Goal: Information Seeking & Learning: Learn about a topic

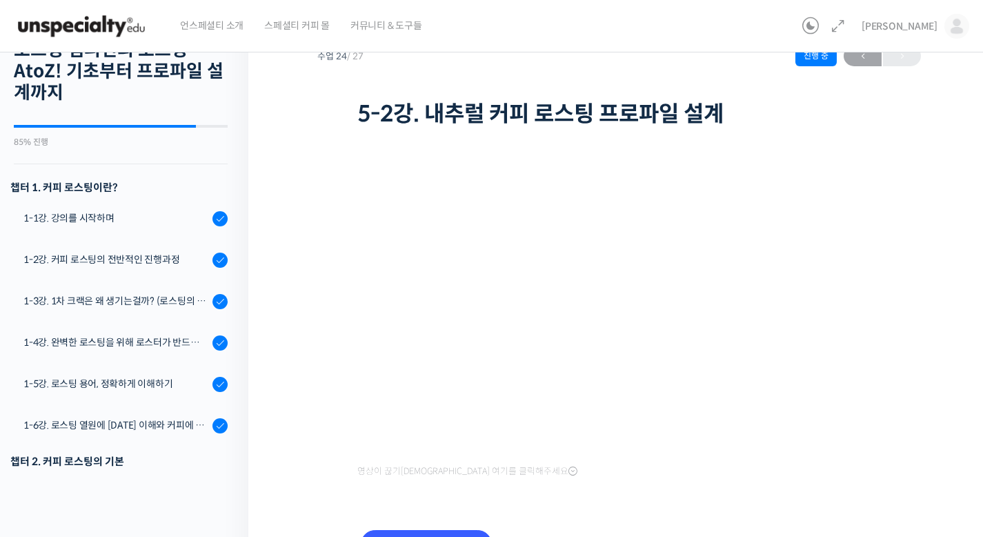
scroll to position [890, 0]
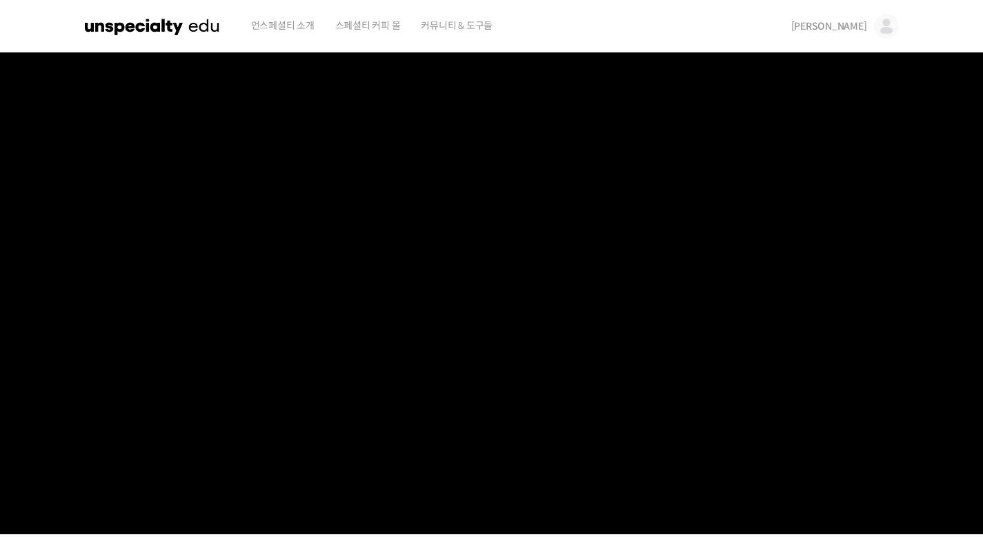
click at [879, 28] on img at bounding box center [886, 26] width 25 height 25
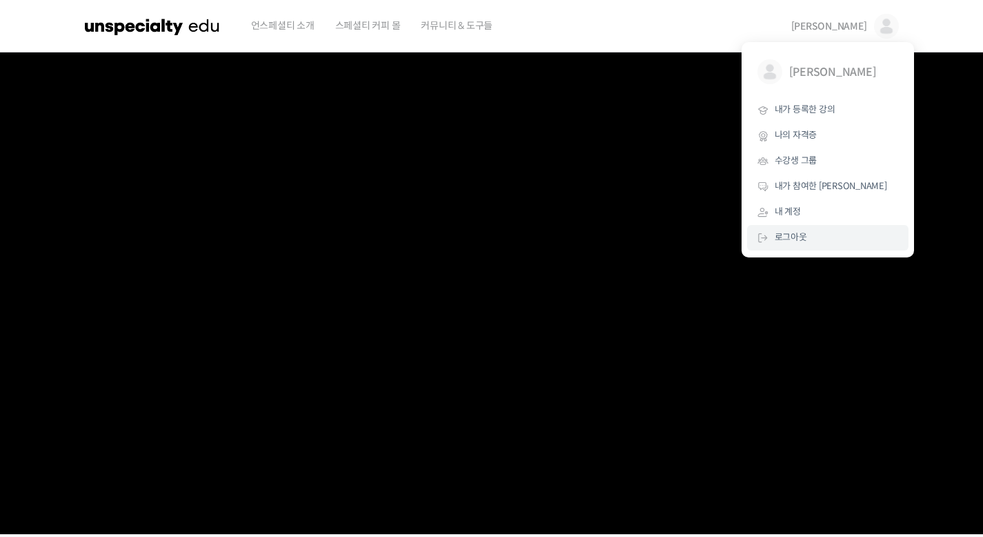
click at [773, 236] on link "로그아웃" at bounding box center [827, 238] width 161 height 26
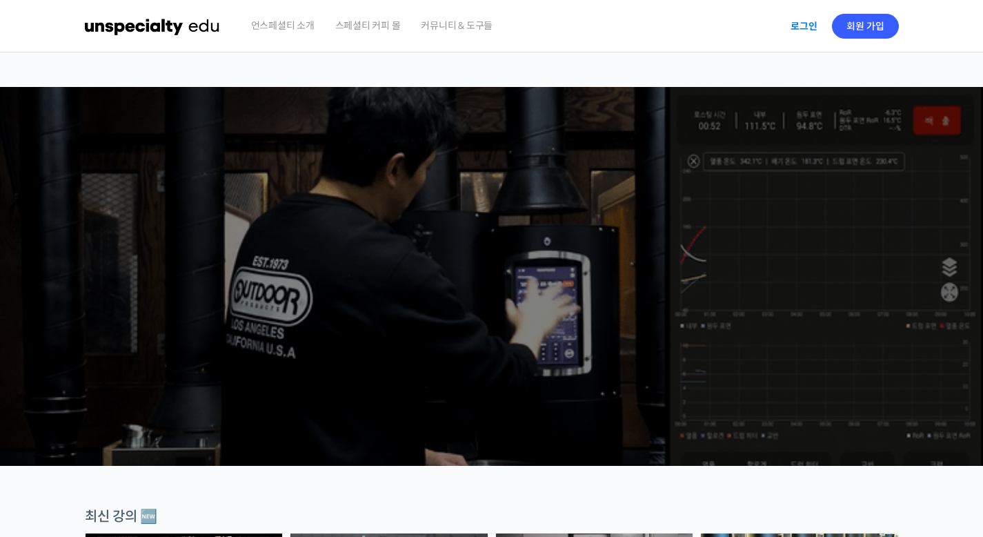
click at [812, 26] on link "로그인" at bounding box center [803, 26] width 43 height 32
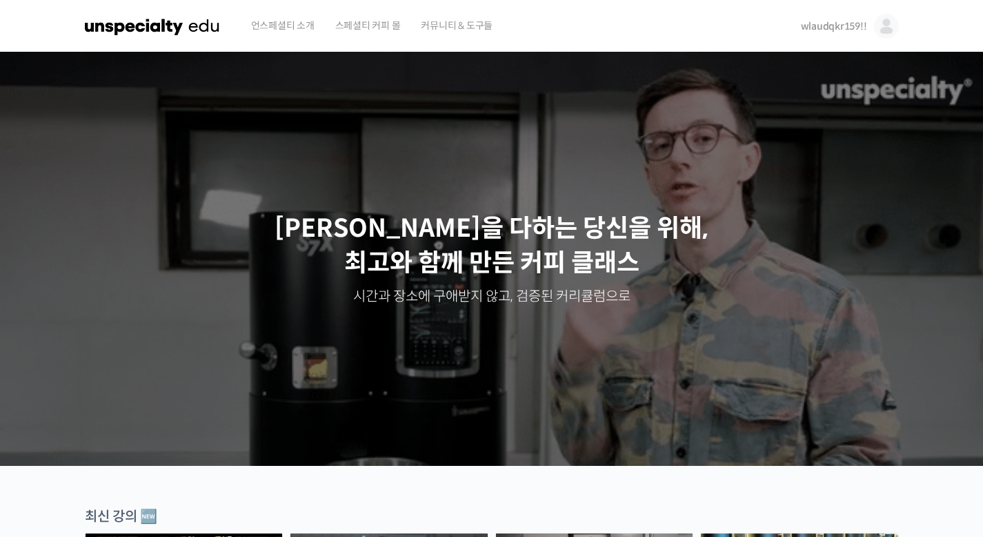
click at [824, 30] on span "wlaudqkr159!!" at bounding box center [834, 26] width 66 height 12
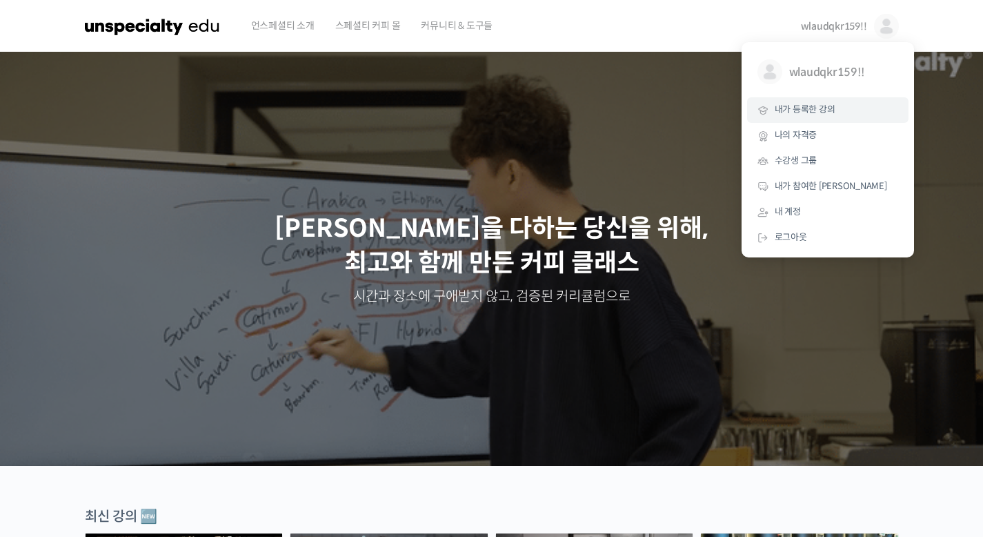
click at [817, 119] on link "내가 등록한 강의" at bounding box center [827, 110] width 161 height 26
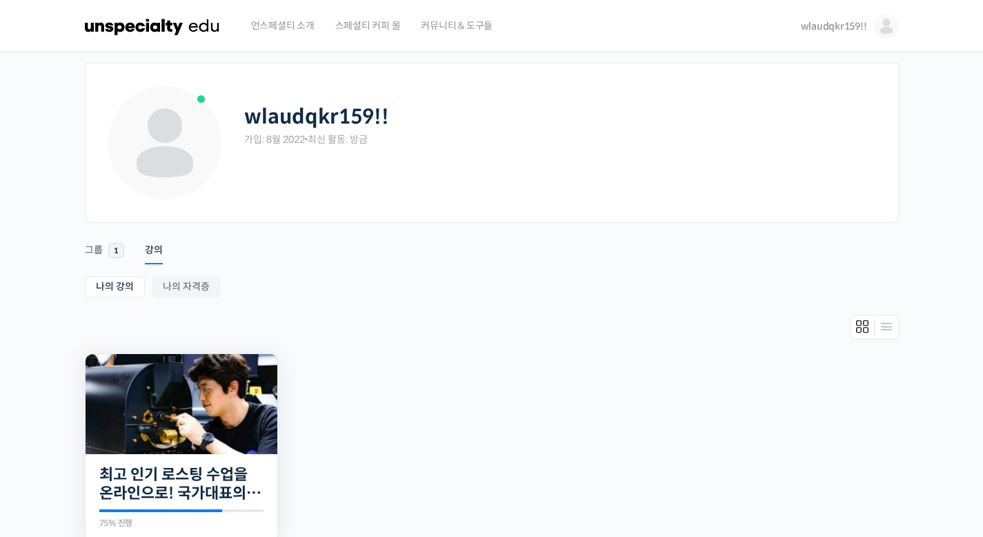
click at [237, 391] on img at bounding box center [182, 404] width 192 height 100
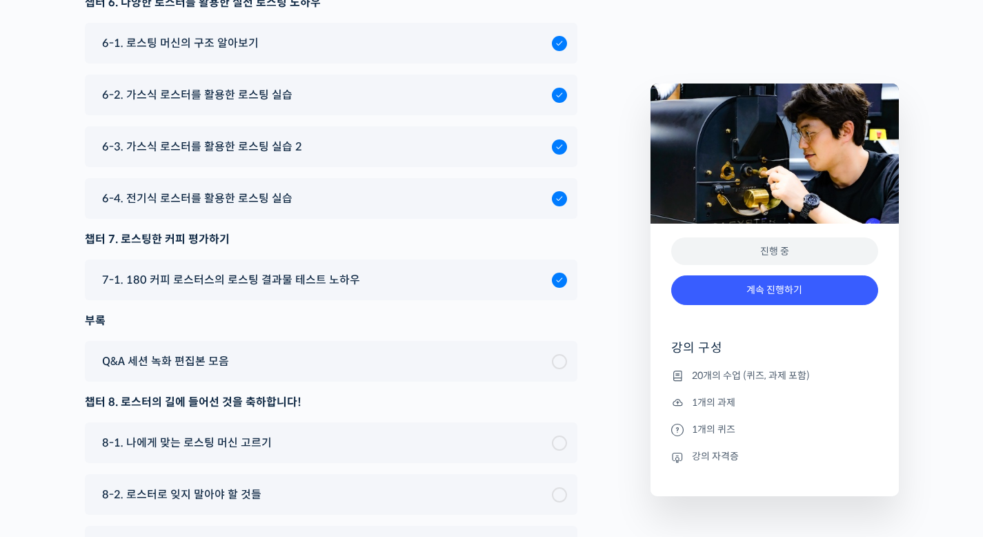
scroll to position [7210, 0]
click at [272, 208] on span "6-4. 전기식 로스터를 활용한 로스팅 실습" at bounding box center [197, 199] width 190 height 19
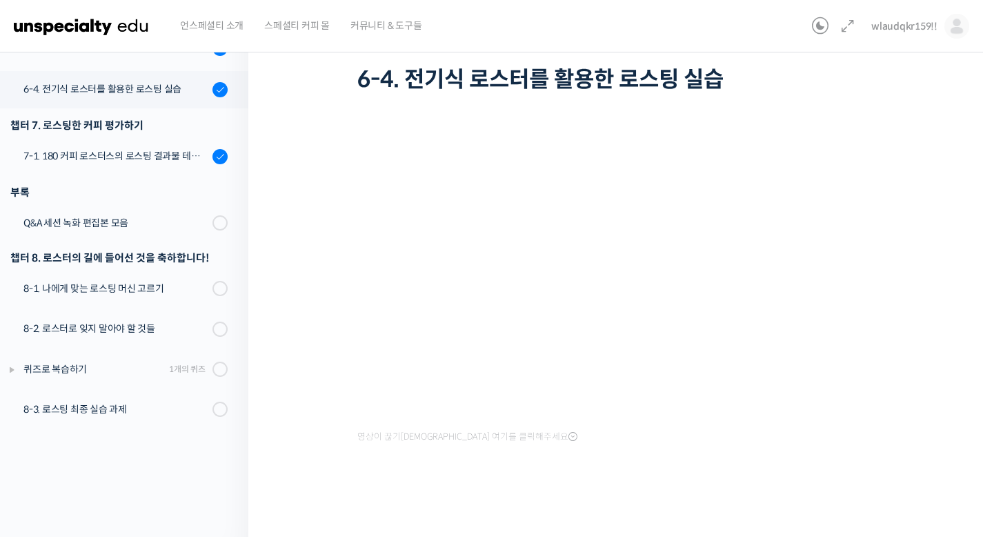
scroll to position [676, 0]
